Goal: Information Seeking & Learning: Find specific fact

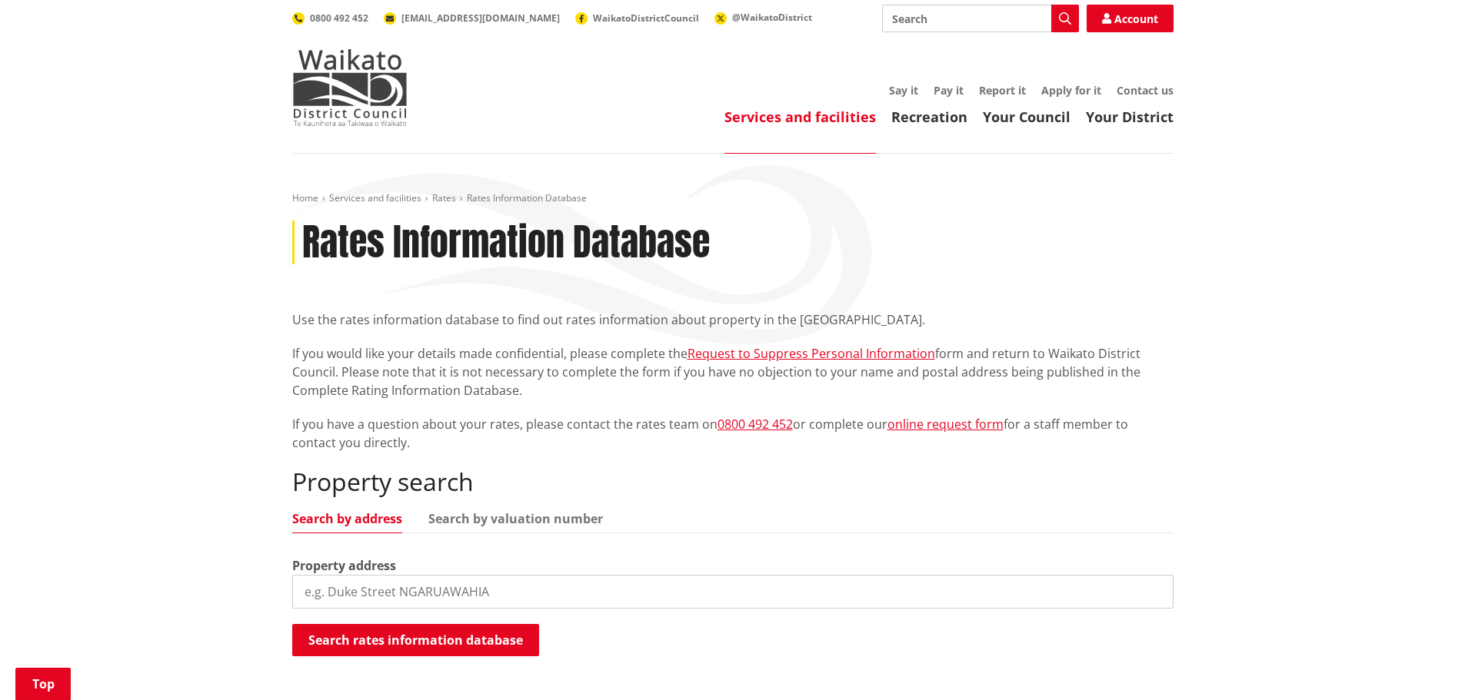
scroll to position [384, 0]
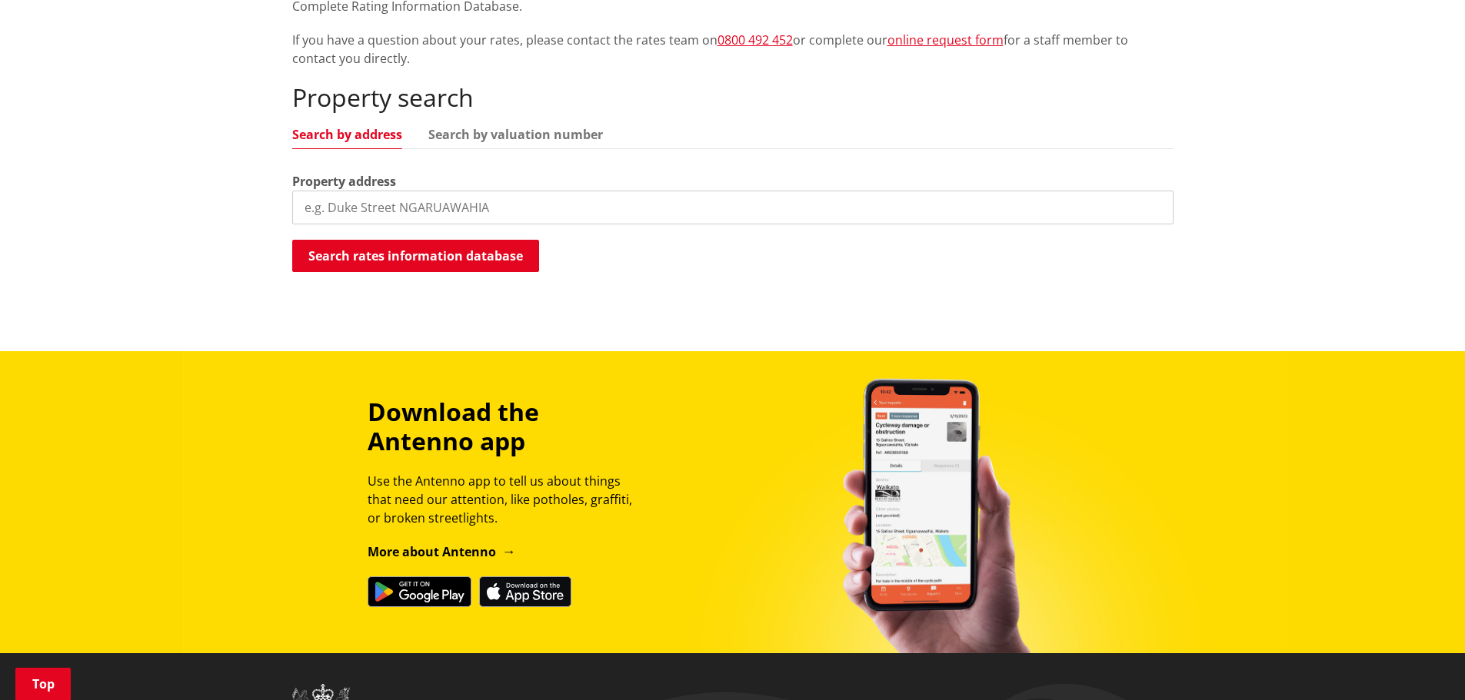
click at [348, 208] on input "search" at bounding box center [732, 208] width 881 height 34
type input "116 telephone road"
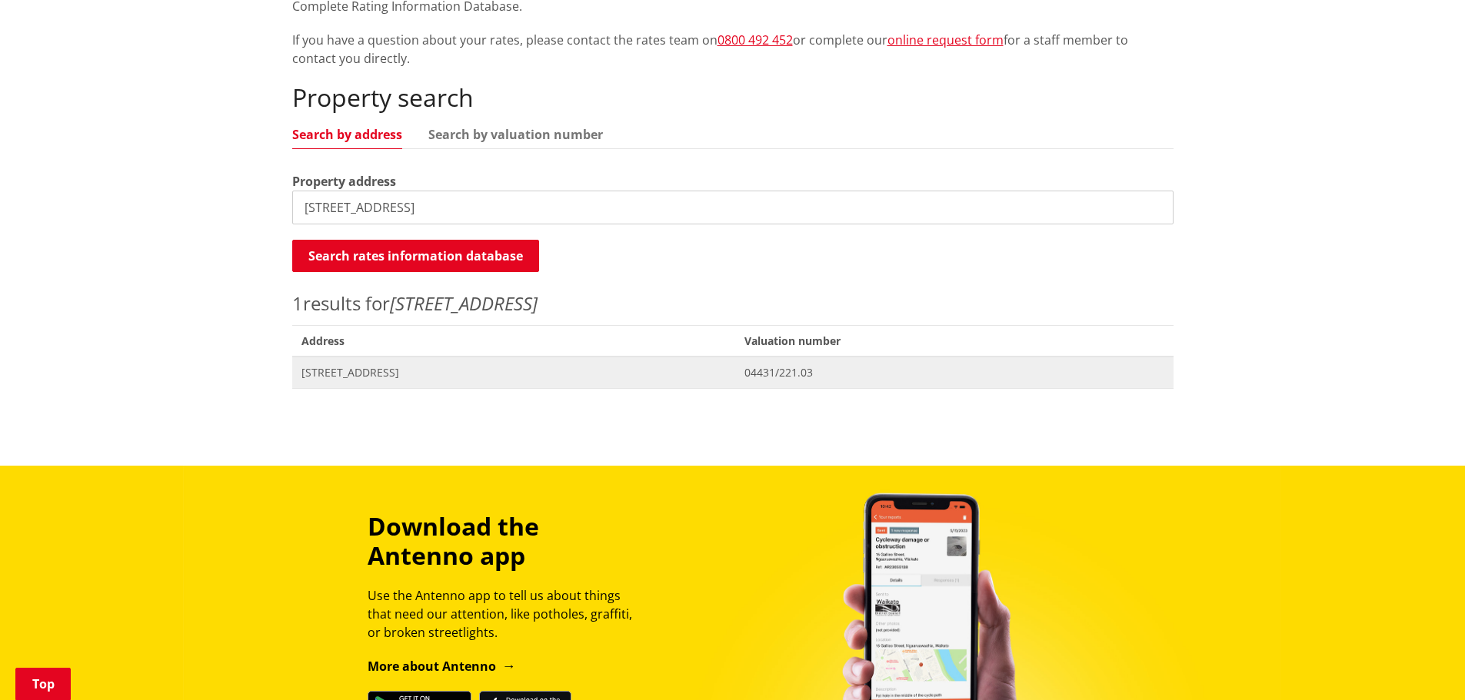
click at [423, 377] on span "[STREET_ADDRESS]" at bounding box center [513, 372] width 425 height 15
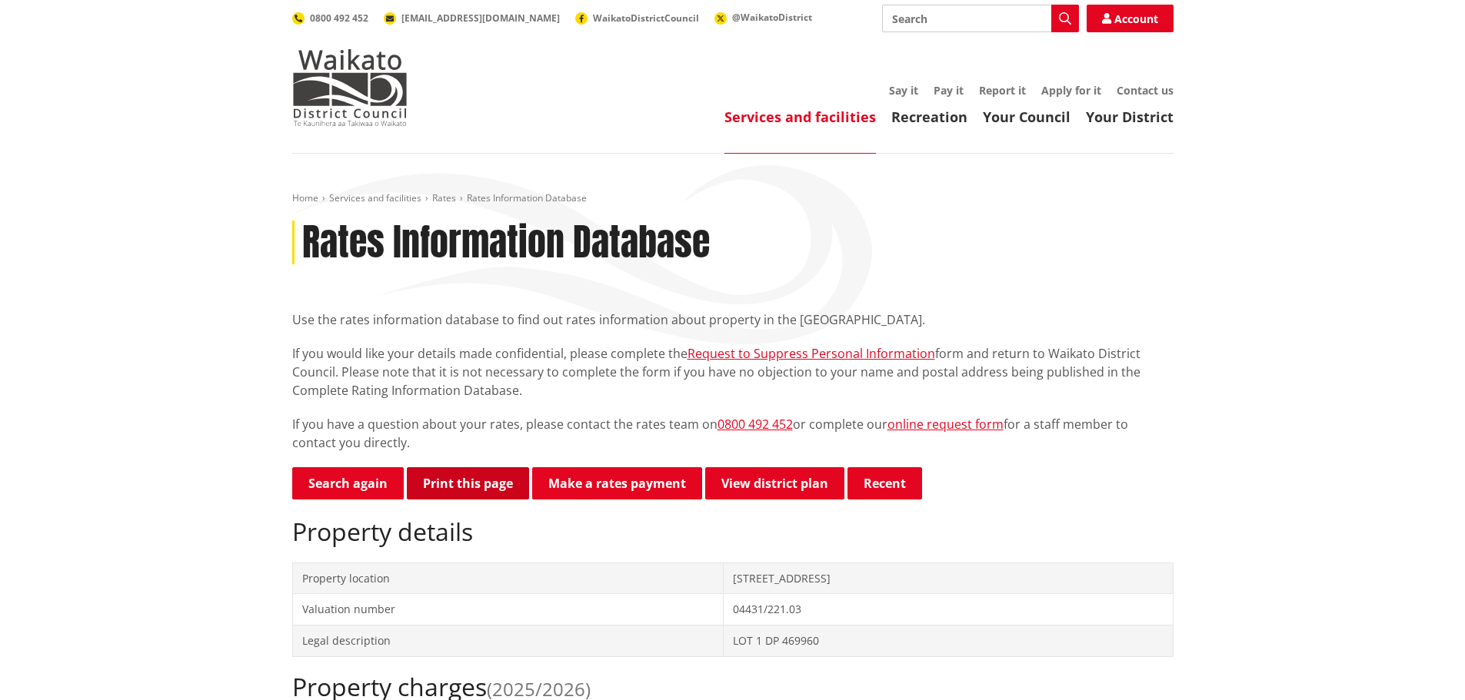
click at [484, 483] on button "Print this page" at bounding box center [468, 483] width 122 height 32
